Goal: Navigation & Orientation: Find specific page/section

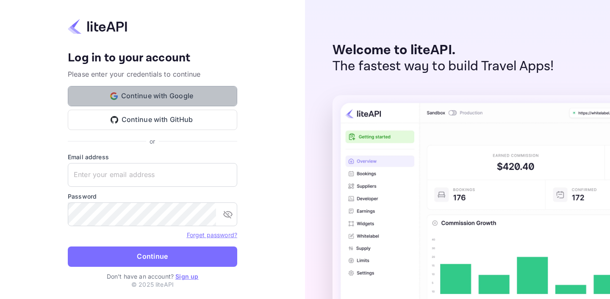
click at [155, 91] on button "Continue with Google" at bounding box center [153, 96] width 170 height 20
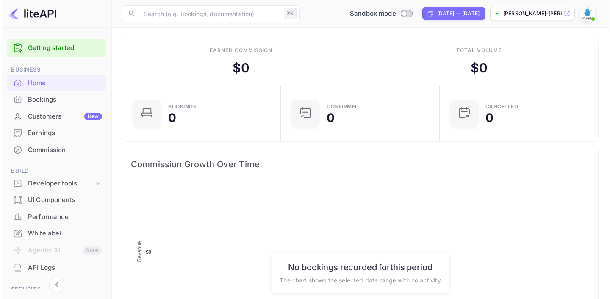
scroll to position [131, 150]
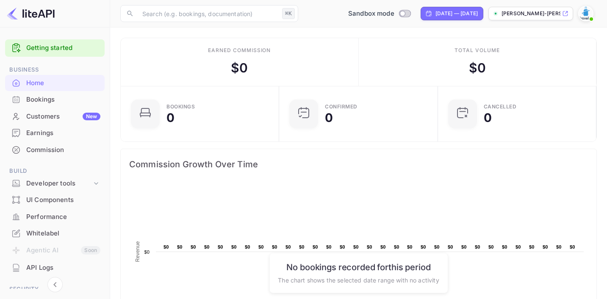
click at [55, 231] on div "Whitelabel" at bounding box center [63, 234] width 74 height 10
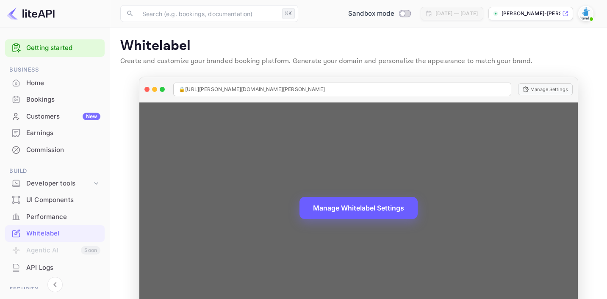
click at [387, 205] on button "Manage Whitelabel Settings" at bounding box center [359, 208] width 118 height 22
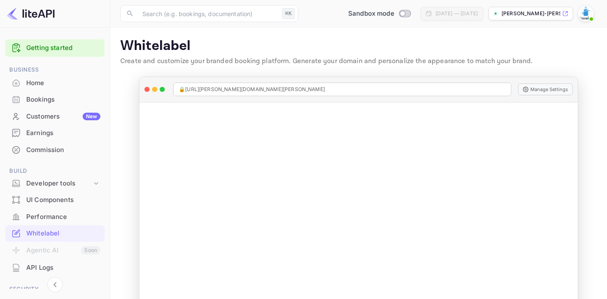
click at [51, 263] on div "API Logs" at bounding box center [63, 268] width 74 height 10
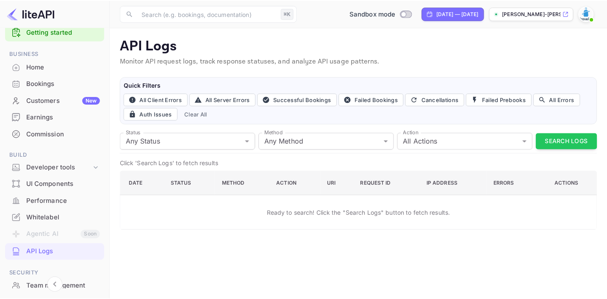
scroll to position [11, 0]
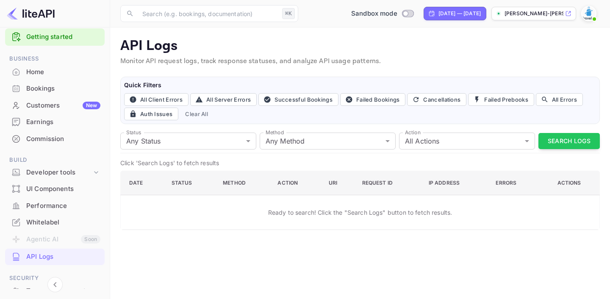
click at [41, 131] on div "Commission" at bounding box center [55, 139] width 100 height 17
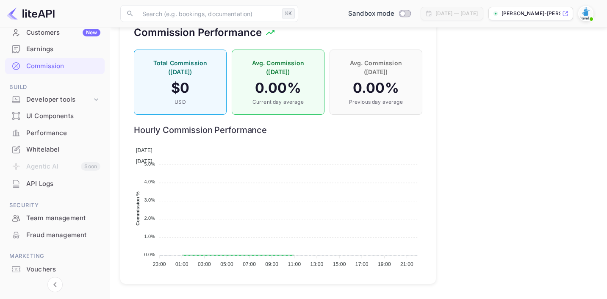
scroll to position [85, 0]
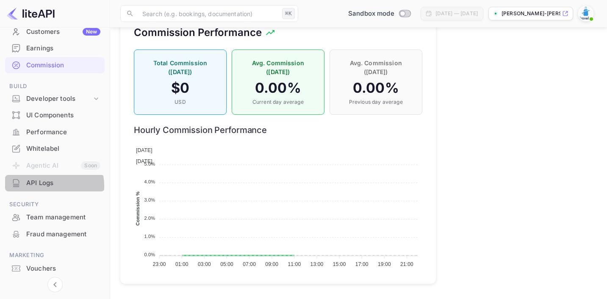
click at [42, 186] on div "API Logs" at bounding box center [63, 183] width 74 height 10
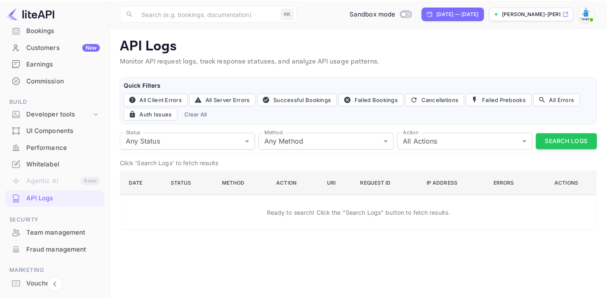
scroll to position [64, 0]
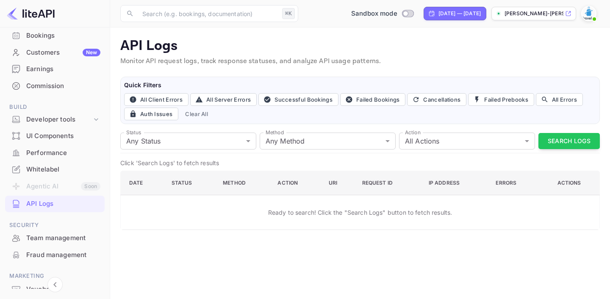
click at [49, 172] on div "Whitelabel" at bounding box center [63, 170] width 74 height 10
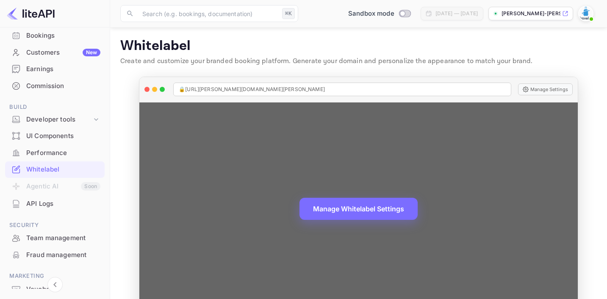
scroll to position [27, 0]
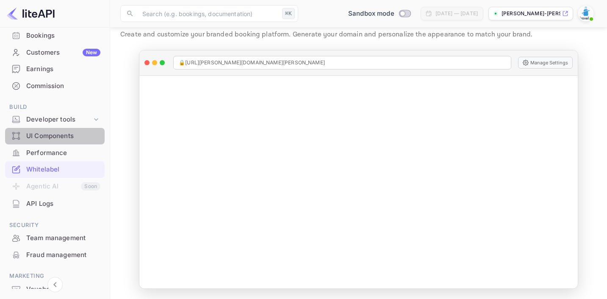
click at [68, 139] on div "UI Components" at bounding box center [63, 136] width 74 height 10
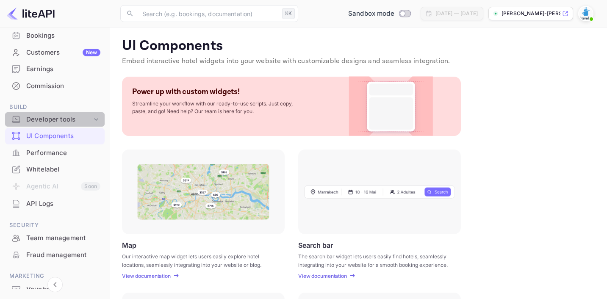
click at [76, 120] on div "Developer tools" at bounding box center [59, 120] width 66 height 10
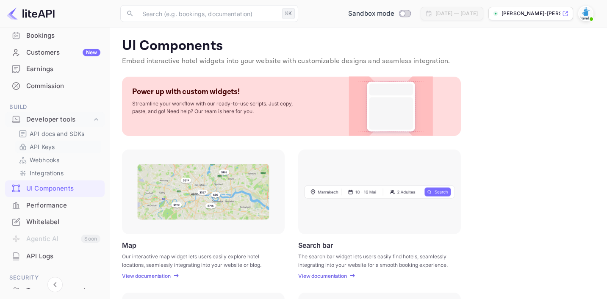
click at [56, 149] on link "API Keys" at bounding box center [58, 146] width 79 height 9
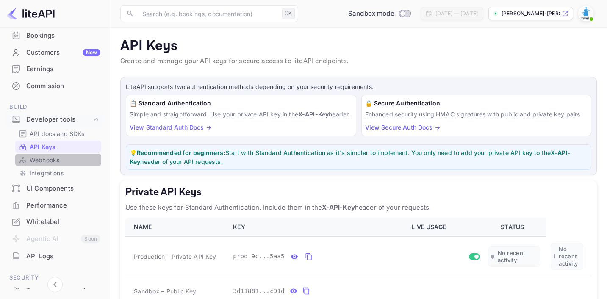
click at [65, 160] on link "Webhooks" at bounding box center [58, 160] width 79 height 9
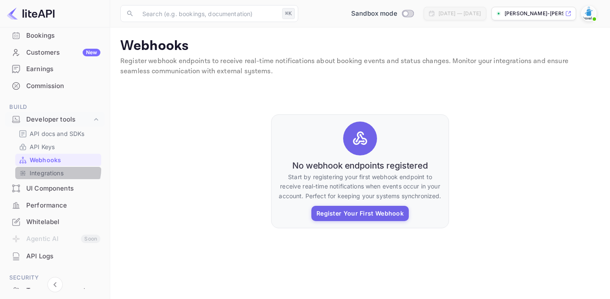
click at [54, 169] on p "Integrations" at bounding box center [47, 173] width 34 height 9
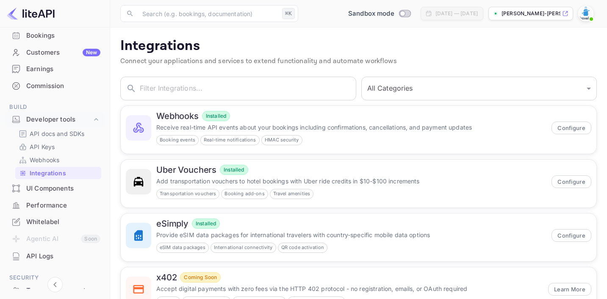
click at [532, 11] on p "horvath-attila-gabor-b..." at bounding box center [531, 14] width 59 height 8
click at [75, 190] on div "UI Components" at bounding box center [63, 189] width 74 height 10
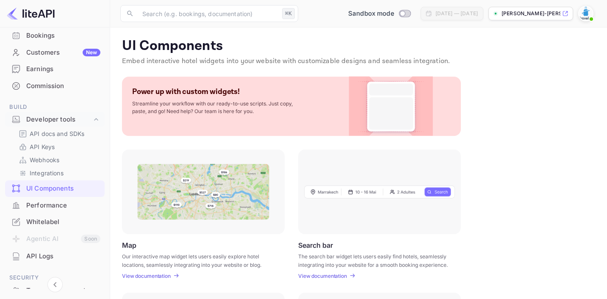
click at [44, 242] on li "Agentic AI Soon" at bounding box center [55, 240] width 100 height 18
click at [50, 151] on div "API Keys" at bounding box center [58, 147] width 86 height 12
click at [57, 134] on p "API docs and SDKs" at bounding box center [57, 133] width 55 height 9
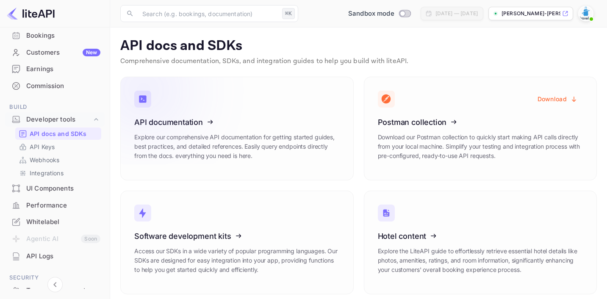
click at [150, 120] on icon at bounding box center [187, 120] width 132 height 87
